Goal: Task Accomplishment & Management: Manage account settings

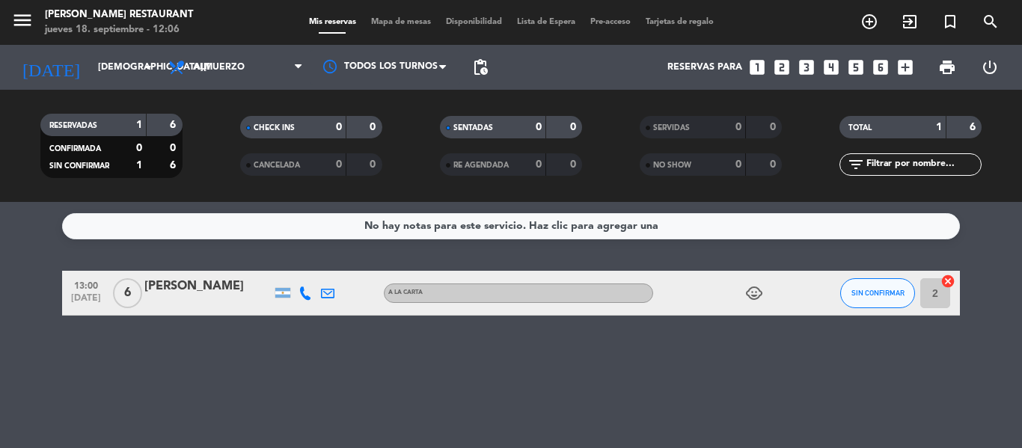
click at [211, 325] on div "No hay notas para este servicio. Haz clic para agregar una 13:00 sep. 18 6 Patr…" at bounding box center [511, 325] width 1022 height 246
click at [235, 411] on div "No hay notas para este servicio. Haz clic para agregar una 13:00 sep. 18 6 Patr…" at bounding box center [511, 325] width 1022 height 246
click at [195, 63] on span "Almuerzo" at bounding box center [219, 67] width 52 height 10
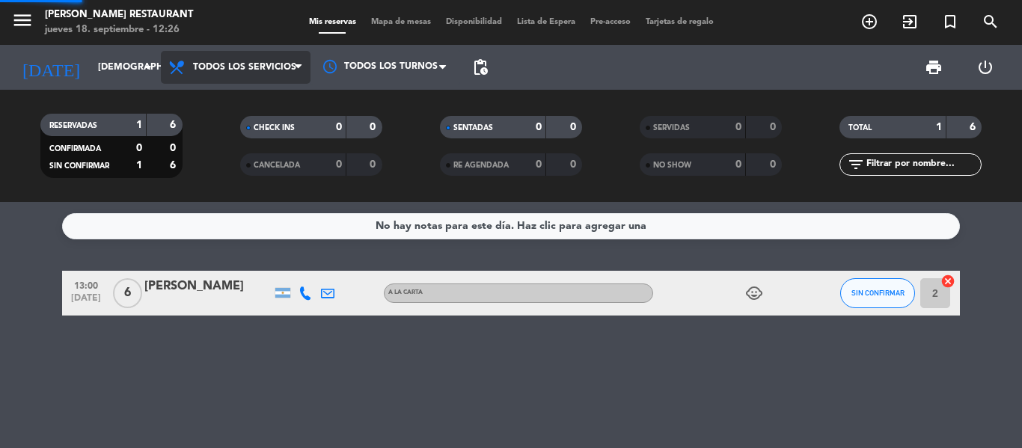
click at [203, 89] on div "Todos los servicios Almuerzo Cena Todos los servicios Todos los servicios Almue…" at bounding box center [236, 67] width 150 height 45
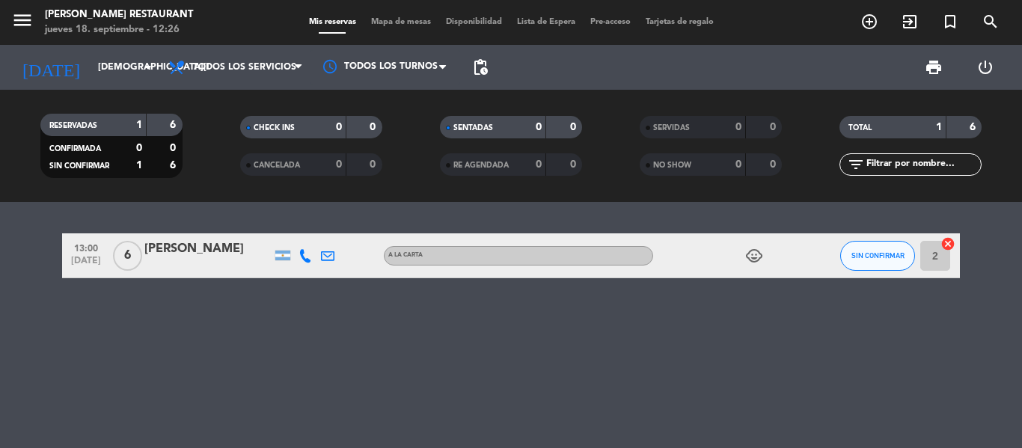
click at [277, 309] on div "13:00 sep. 18 6 Patricio ussher A LA CARTA child_care SIN CONFIRMAR 2 cancel" at bounding box center [511, 325] width 1022 height 246
click at [758, 249] on icon "child_care" at bounding box center [754, 256] width 18 height 18
click at [803, 254] on div at bounding box center [807, 255] width 40 height 44
click at [296, 349] on div "13:00 sep. 18 6 Patricio ussher A LA CARTA child_care SIN CONFIRMAR 2 cancel" at bounding box center [511, 325] width 1022 height 246
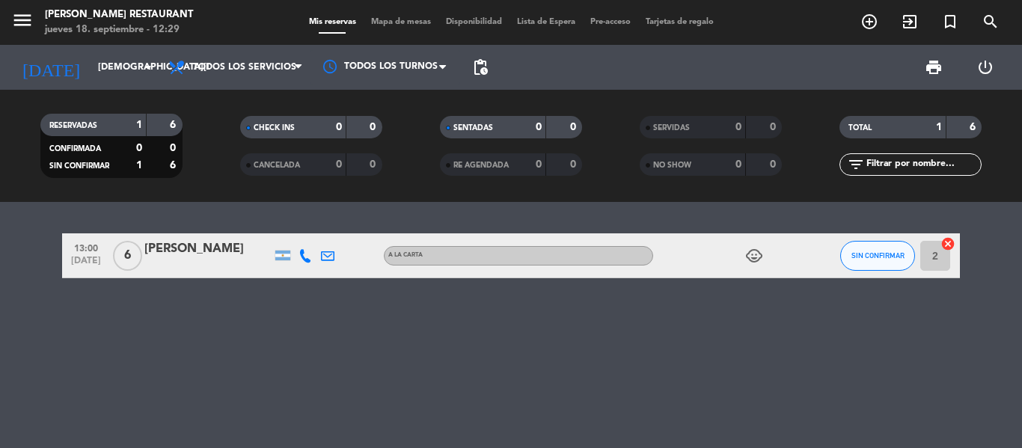
click at [296, 349] on div "13:00 sep. 18 6 Patricio ussher A LA CARTA child_care SIN CONFIRMAR 2 cancel" at bounding box center [511, 325] width 1022 height 246
